Goal: Submit feedback/report problem: Submit feedback/report problem

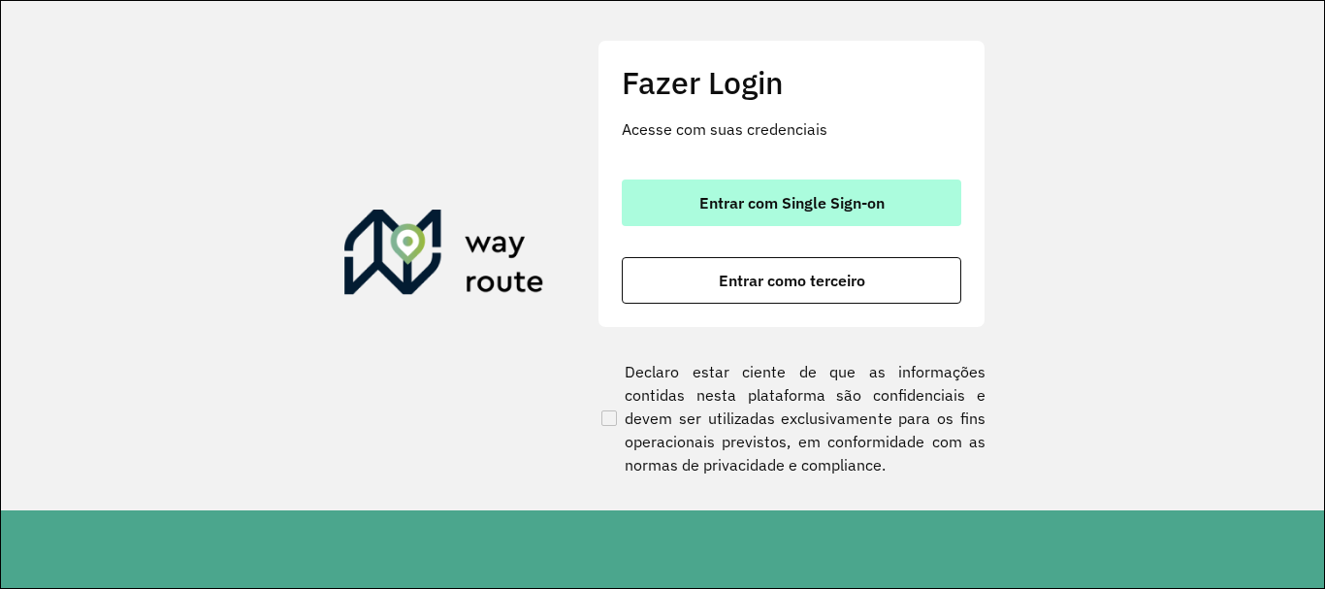
click at [841, 195] on span "Entrar com Single Sign-on" at bounding box center [791, 203] width 185 height 16
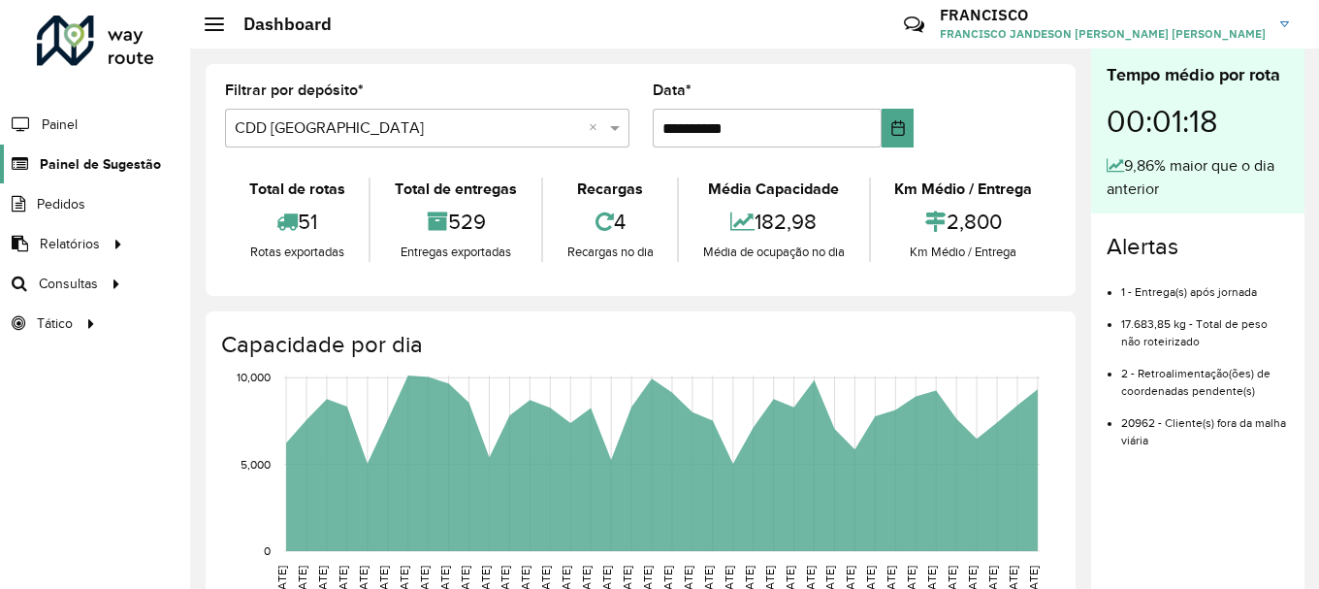
click at [136, 158] on span "Painel de Sugestão" at bounding box center [100, 164] width 121 height 20
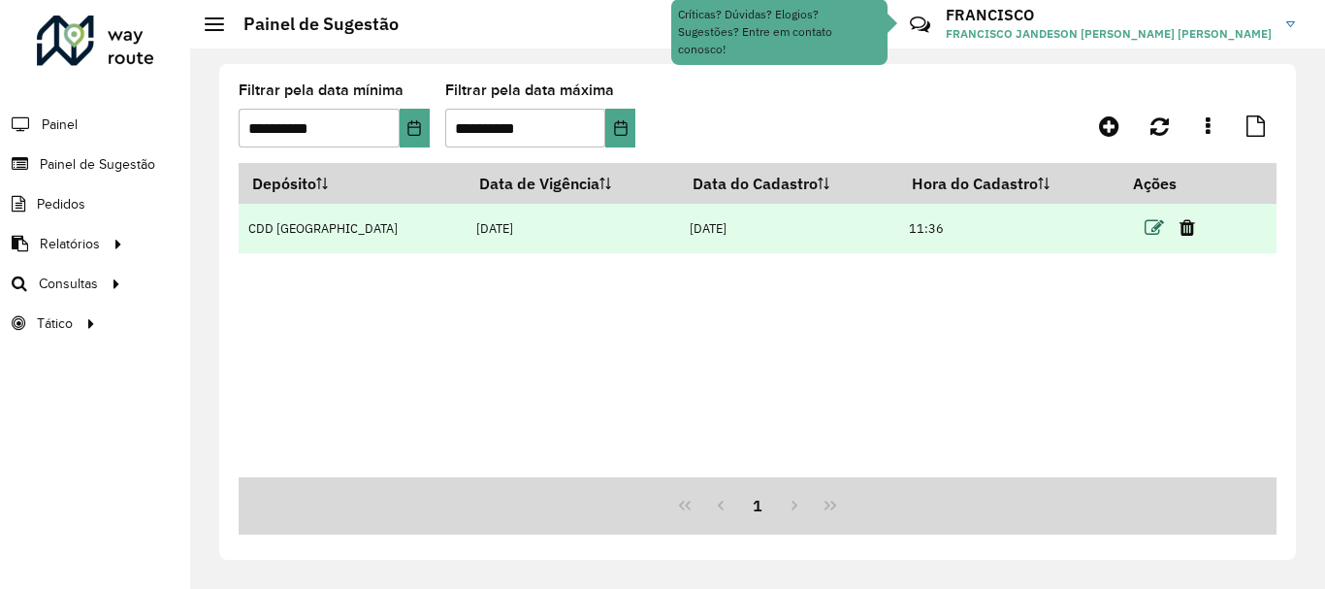
click at [1144, 229] on icon at bounding box center [1153, 227] width 19 height 19
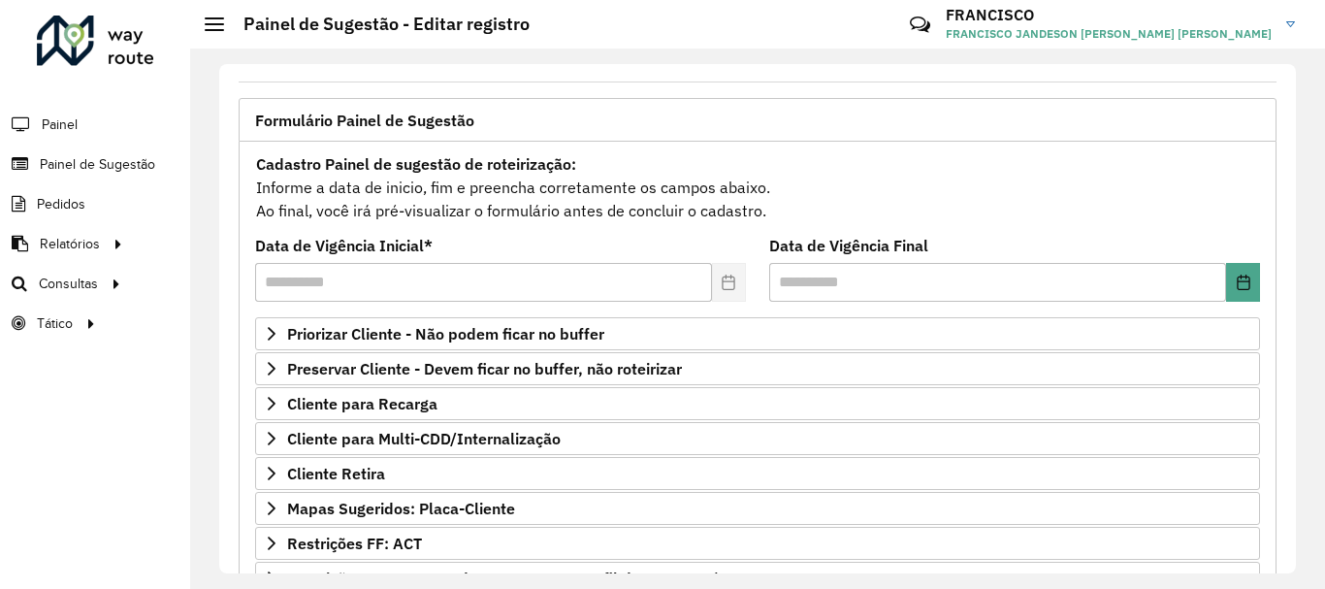
scroll to position [378, 0]
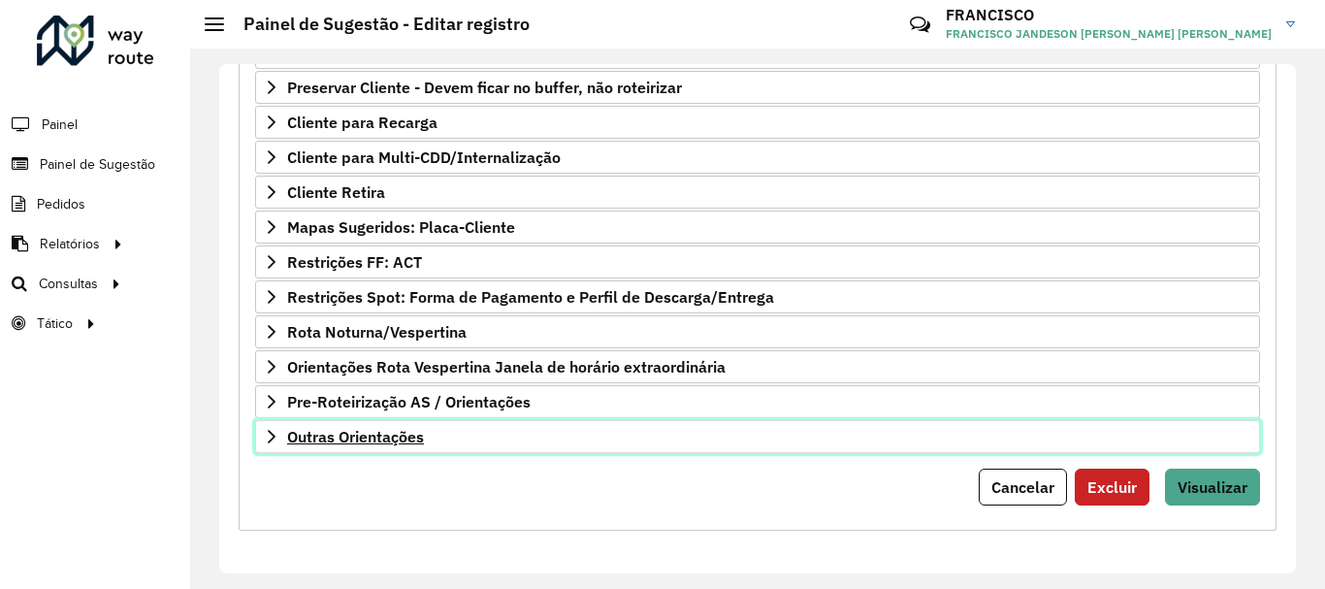
click at [337, 439] on span "Outras Orientações" at bounding box center [355, 437] width 137 height 16
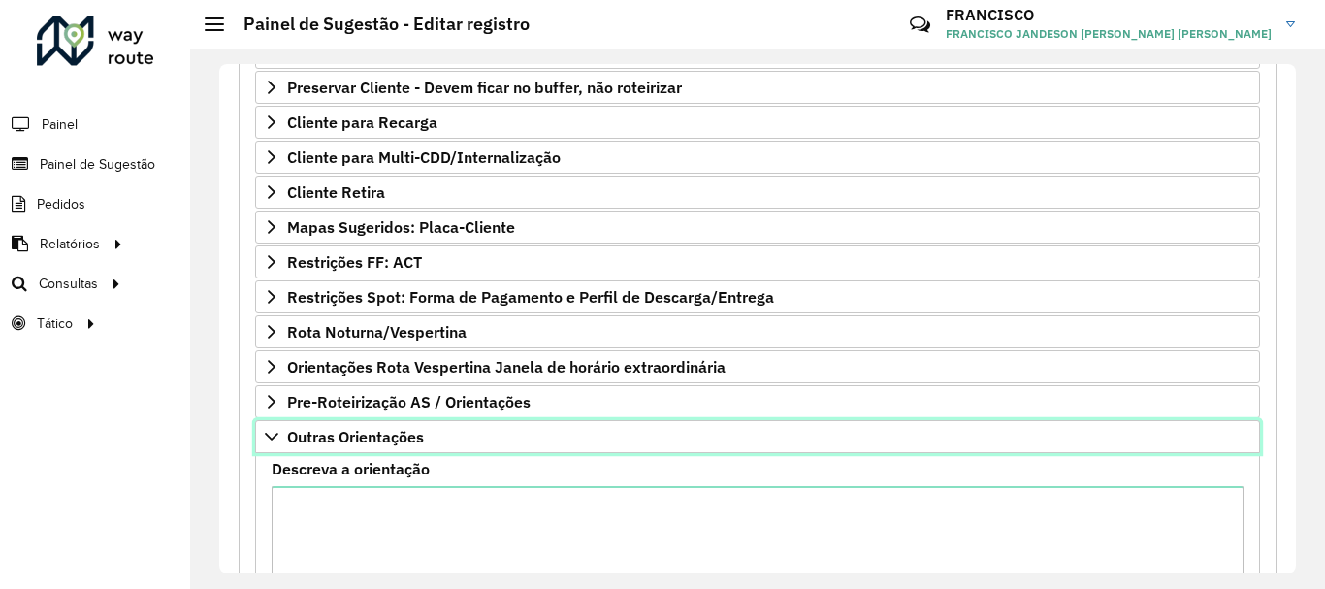
scroll to position [572, 0]
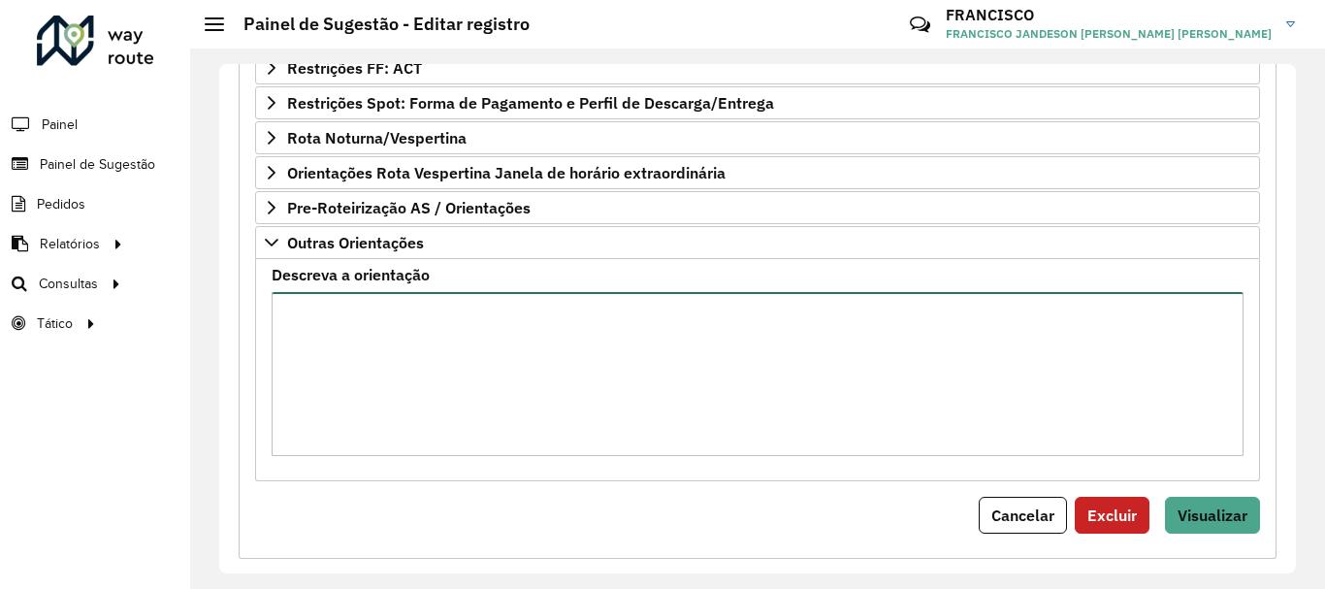
click at [372, 349] on textarea "Descreva a orientação" at bounding box center [758, 374] width 972 height 164
